Goal: Information Seeking & Learning: Learn about a topic

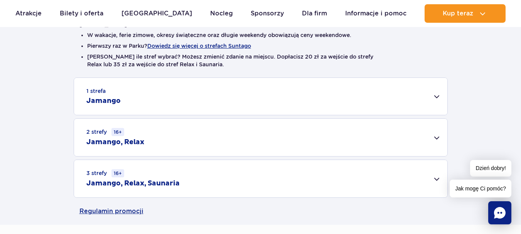
scroll to position [229, 0]
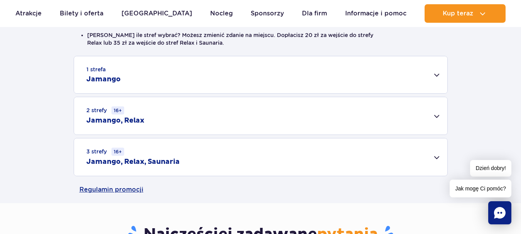
click at [436, 73] on div "1 strefa Jamango" at bounding box center [260, 74] width 373 height 37
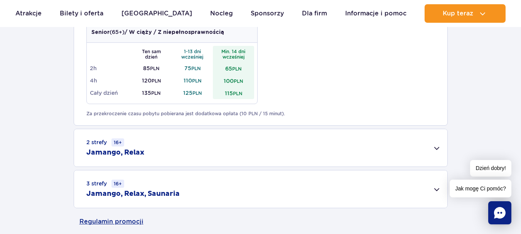
scroll to position [662, 0]
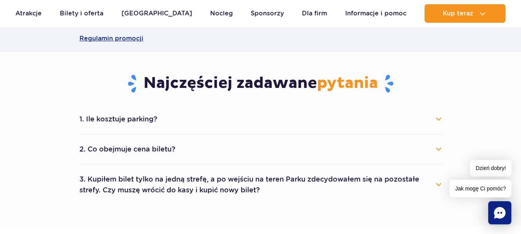
click at [437, 120] on button "1. Ile kosztuje parking?" at bounding box center [260, 119] width 363 height 17
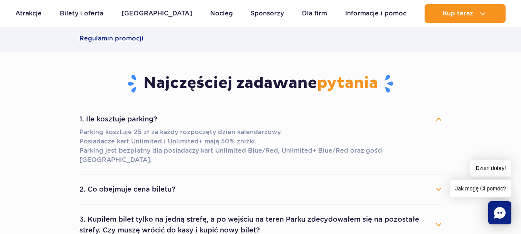
scroll to position [716, 0]
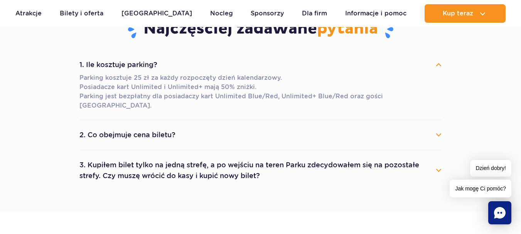
click at [437, 126] on button "2. Co obejmuje cena biletu?" at bounding box center [260, 134] width 363 height 17
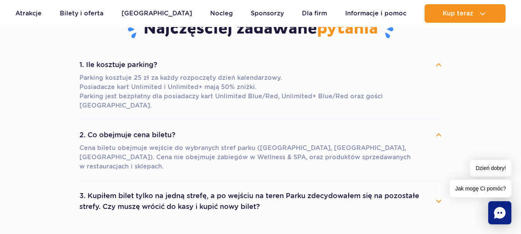
click at [437, 187] on button "3. Kupiłem bilet tylko na jedną strefę, a po wejściu na teren Parku zdecydowałe…" at bounding box center [260, 201] width 363 height 28
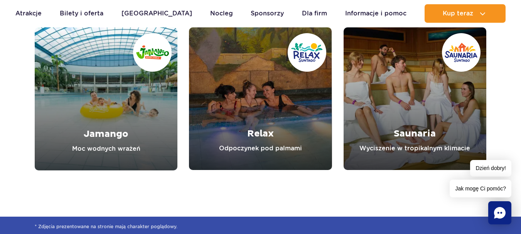
scroll to position [1242, 0]
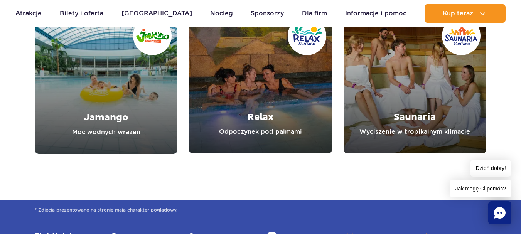
click at [101, 89] on link "Jamango" at bounding box center [106, 82] width 143 height 143
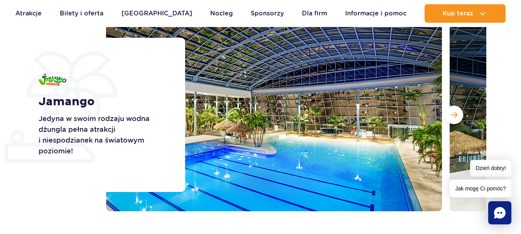
scroll to position [98, 0]
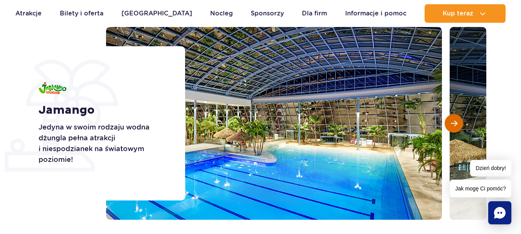
click at [458, 123] on button "Następny slajd" at bounding box center [454, 123] width 19 height 19
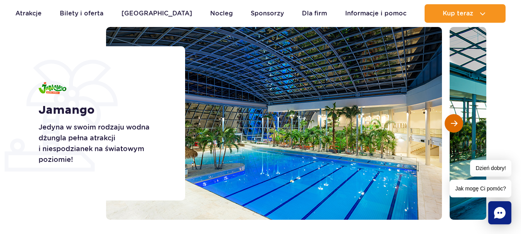
click at [458, 123] on button "Następny slajd" at bounding box center [454, 123] width 19 height 19
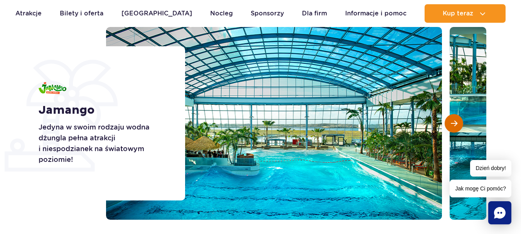
click at [458, 123] on button "Następny slajd" at bounding box center [454, 123] width 19 height 19
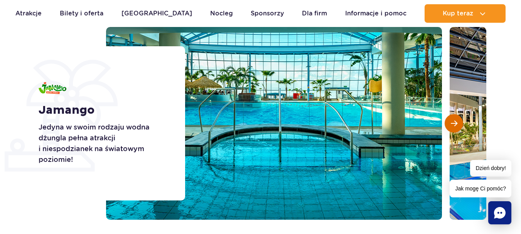
click at [458, 123] on button "Następny slajd" at bounding box center [454, 123] width 19 height 19
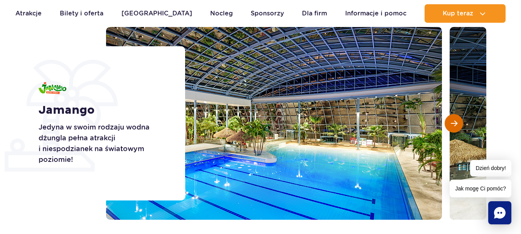
click at [458, 123] on button "Następny slajd" at bounding box center [454, 123] width 19 height 19
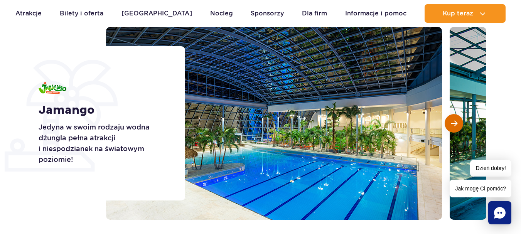
click at [458, 123] on button "Następny slajd" at bounding box center [454, 123] width 19 height 19
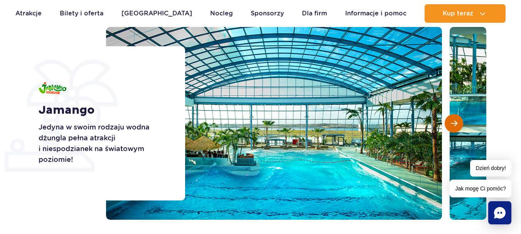
click at [458, 123] on button "Następny slajd" at bounding box center [454, 123] width 19 height 19
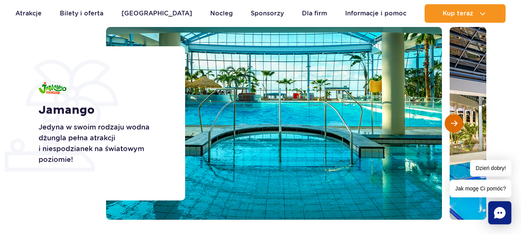
click at [458, 123] on button "Następny slajd" at bounding box center [454, 123] width 19 height 19
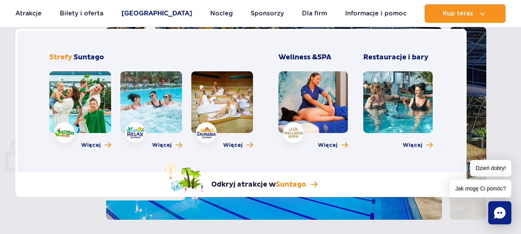
click at [142, 14] on link "[GEOGRAPHIC_DATA]" at bounding box center [156, 13] width 71 height 19
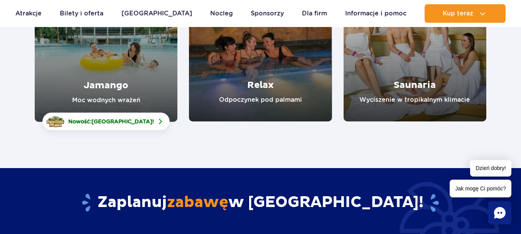
scroll to position [170, 0]
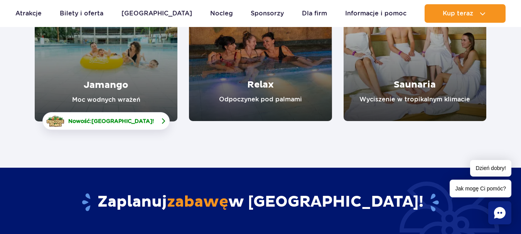
click at [144, 120] on span "[GEOGRAPHIC_DATA]" at bounding box center [121, 121] width 61 height 6
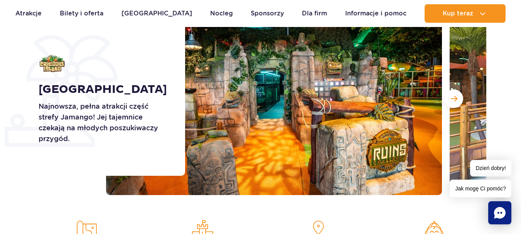
scroll to position [123, 0]
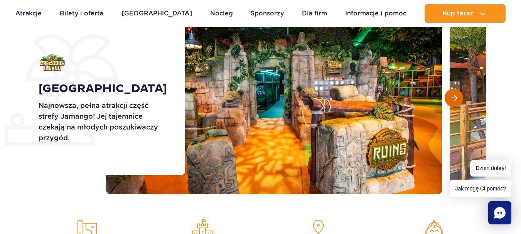
click at [453, 98] on span "Następny slajd" at bounding box center [454, 97] width 7 height 7
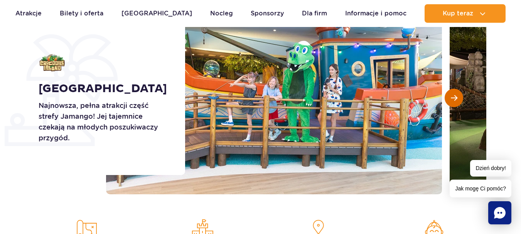
click at [453, 98] on span "Następny slajd" at bounding box center [454, 97] width 7 height 7
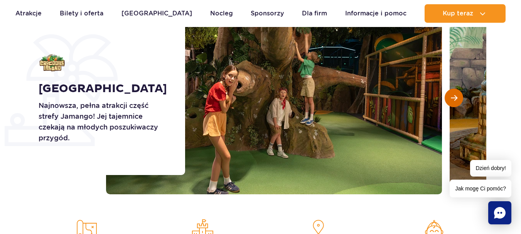
click at [453, 98] on span "Następny slajd" at bounding box center [454, 97] width 7 height 7
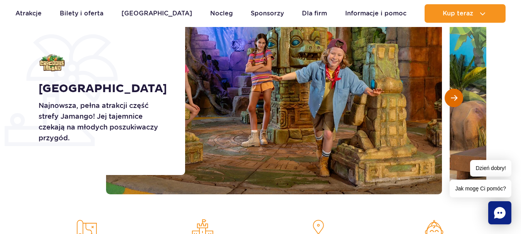
click at [453, 98] on span "Następny slajd" at bounding box center [454, 97] width 7 height 7
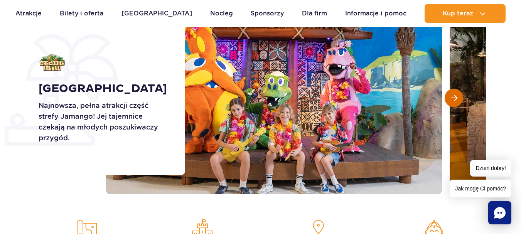
click at [453, 98] on span "Następny slajd" at bounding box center [454, 97] width 7 height 7
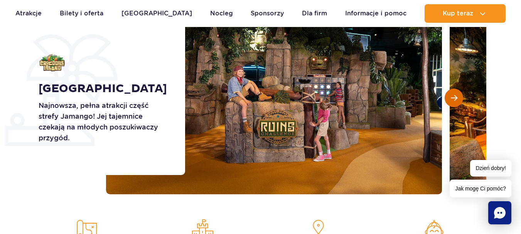
click at [453, 98] on span "Następny slajd" at bounding box center [454, 97] width 7 height 7
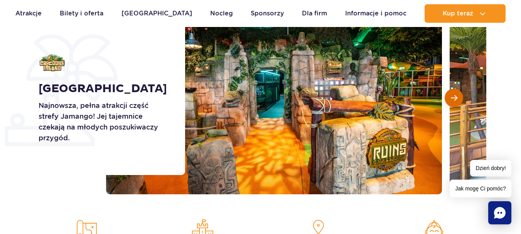
click at [453, 98] on span "Następny slajd" at bounding box center [454, 97] width 7 height 7
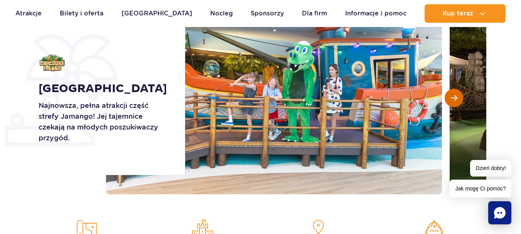
click at [453, 98] on span "Następny slajd" at bounding box center [454, 97] width 7 height 7
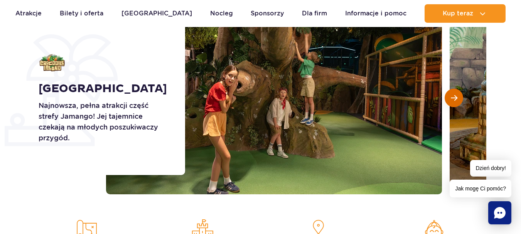
click at [453, 98] on span "Następny slajd" at bounding box center [454, 97] width 7 height 7
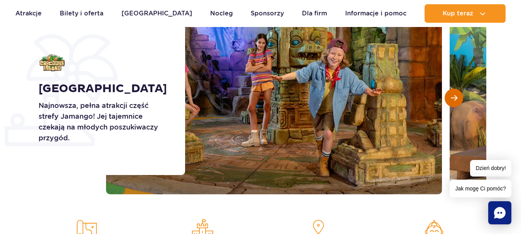
click at [453, 98] on span "Następny slajd" at bounding box center [454, 97] width 7 height 7
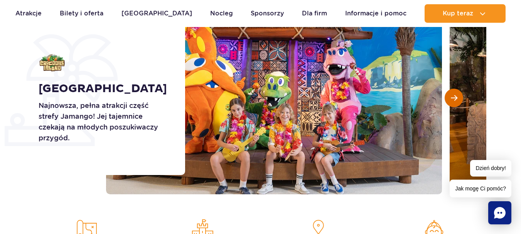
click at [453, 98] on span "Następny slajd" at bounding box center [454, 97] width 7 height 7
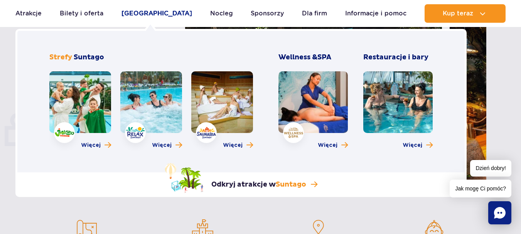
click at [153, 14] on link "[GEOGRAPHIC_DATA]" at bounding box center [156, 13] width 71 height 19
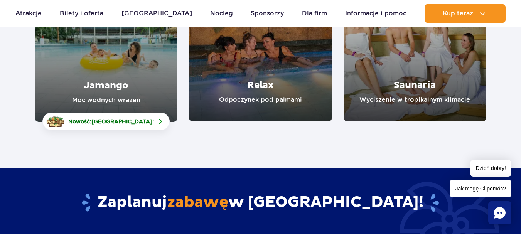
scroll to position [170, 0]
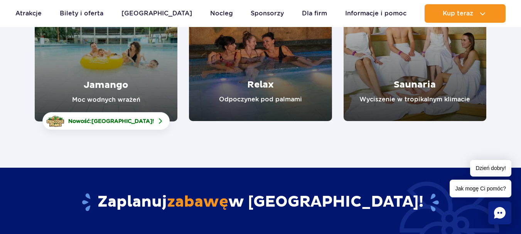
click at [126, 59] on link "Jamango" at bounding box center [106, 49] width 143 height 143
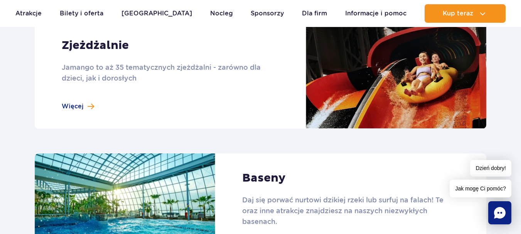
scroll to position [735, 0]
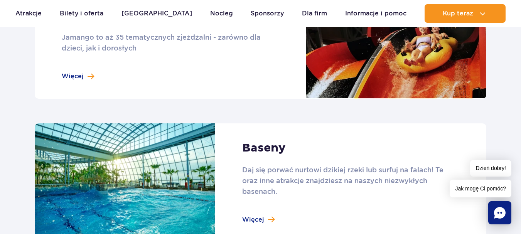
click at [79, 77] on link at bounding box center [261, 45] width 452 height 108
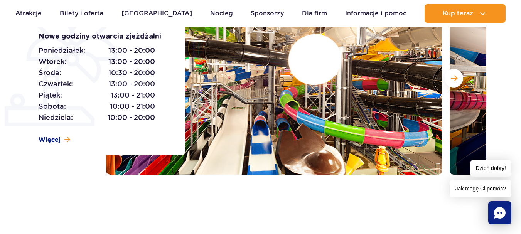
scroll to position [149, 0]
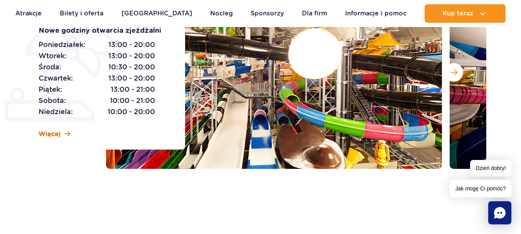
click at [45, 133] on span "Więcej" at bounding box center [50, 134] width 22 height 8
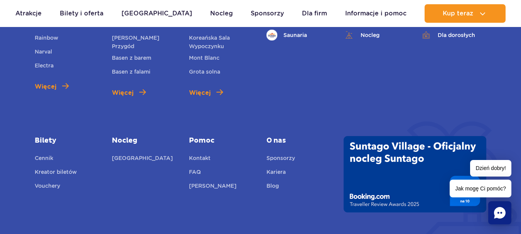
scroll to position [3010, 0]
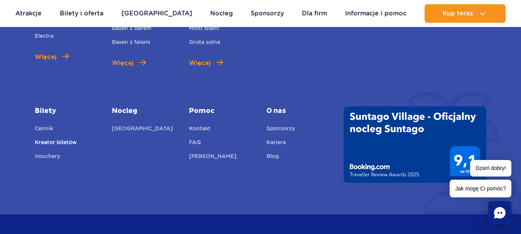
click at [58, 142] on link "Kreator biletów" at bounding box center [56, 143] width 42 height 11
click at [44, 130] on link "Cennik" at bounding box center [44, 129] width 19 height 11
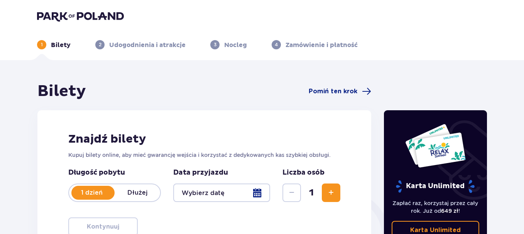
drag, startPoint x: 523, startPoint y: 31, endPoint x: 526, endPoint y: 56, distance: 24.8
click at [524, 56] on html "1 Bilety 2 Udogodnienia i atrakcje 3 Nocleg 4 Zamówienie i płatność Bilety Pomi…" at bounding box center [262, 117] width 524 height 234
click at [258, 195] on div at bounding box center [221, 193] width 97 height 19
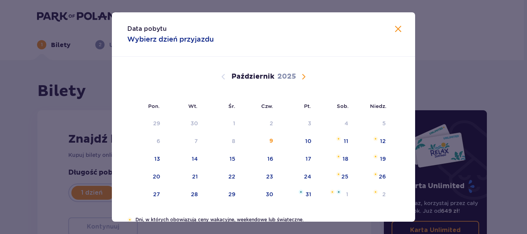
click at [397, 32] on span "Zamknij" at bounding box center [397, 29] width 9 height 9
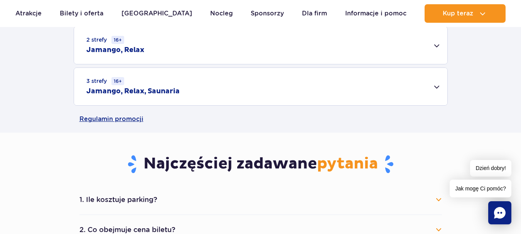
scroll to position [290, 0]
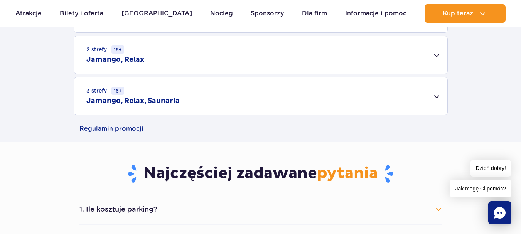
click at [150, 207] on button "1. Ile kosztuje parking?" at bounding box center [260, 209] width 363 height 17
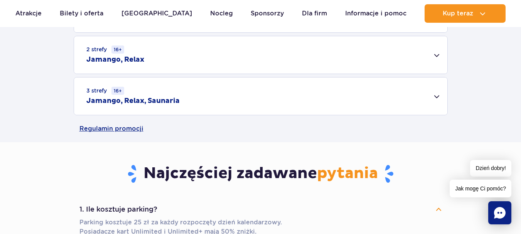
click at [150, 207] on button "1. Ile kosztuje parking?" at bounding box center [260, 209] width 363 height 17
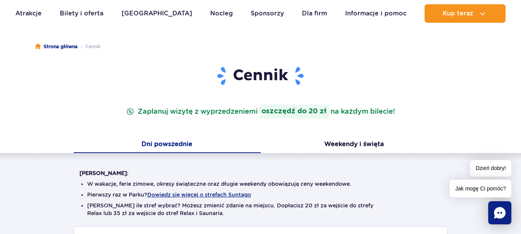
scroll to position [44, 0]
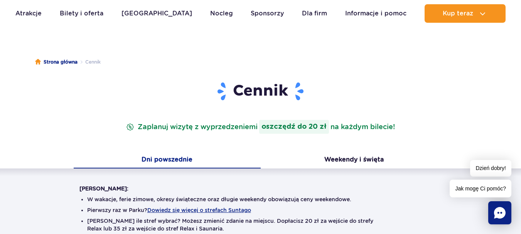
click at [180, 160] on button "Dni powszednie" at bounding box center [167, 160] width 187 height 16
click at [347, 158] on button "Weekendy i święta" at bounding box center [354, 160] width 187 height 16
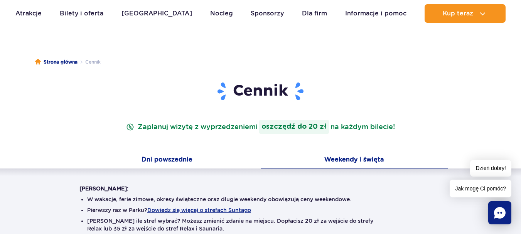
click at [184, 161] on button "Dni powszednie" at bounding box center [167, 160] width 187 height 16
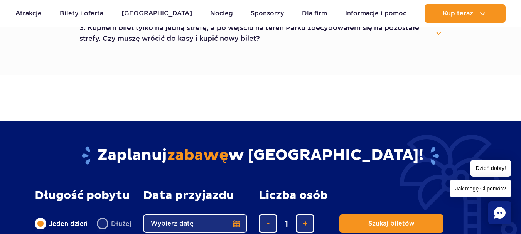
scroll to position [524, 0]
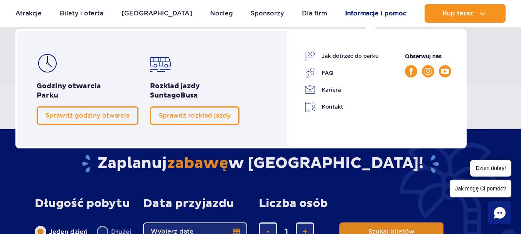
click at [374, 15] on link "Informacje i pomoc" at bounding box center [375, 13] width 61 height 19
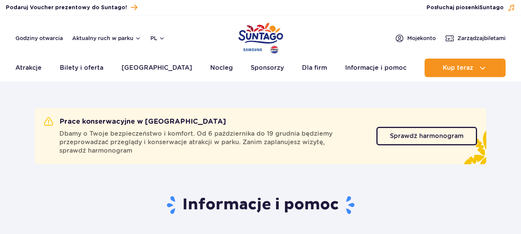
click at [374, 15] on header "Godziny otwarcia Aktualny ruch w parku pl PL EN UA Moje konto Zarządzaj biletam…" at bounding box center [260, 48] width 521 height 66
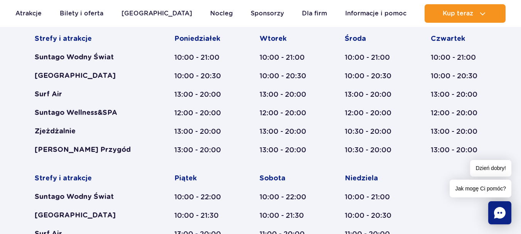
scroll to position [438, 0]
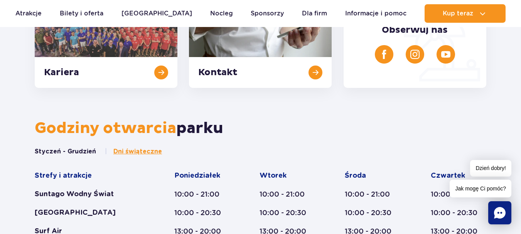
scroll to position [213, 0]
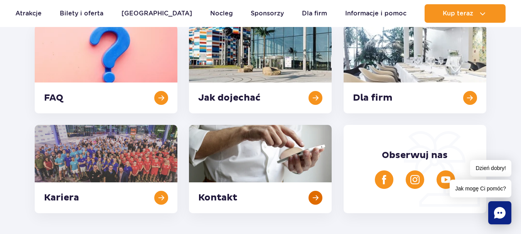
click at [269, 172] on link at bounding box center [260, 169] width 143 height 88
